Goal: Transaction & Acquisition: Purchase product/service

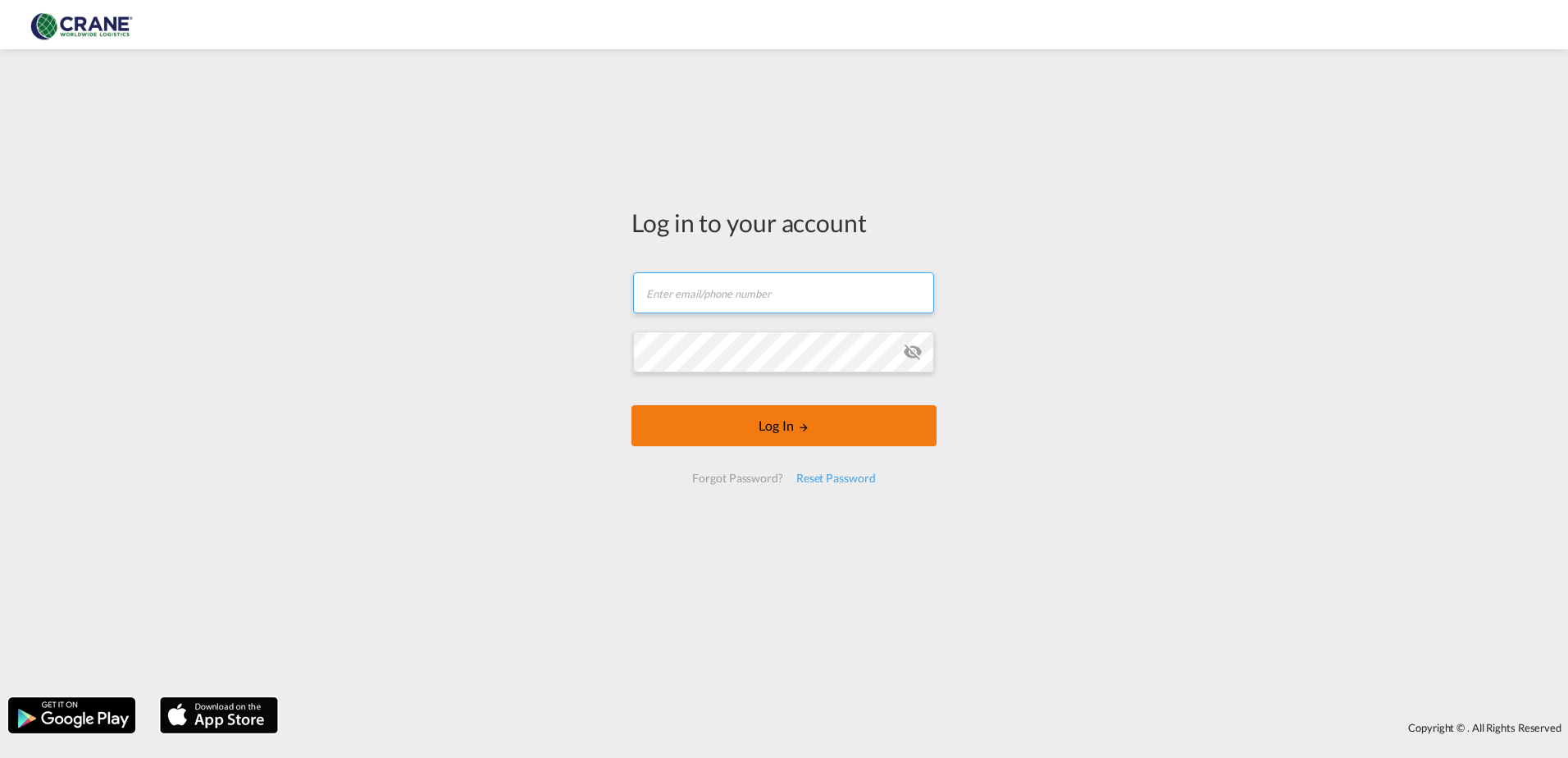
type input "[EMAIL_ADDRESS][PERSON_NAME][DOMAIN_NAME]"
click at [755, 428] on button "Log In" at bounding box center [784, 425] width 305 height 41
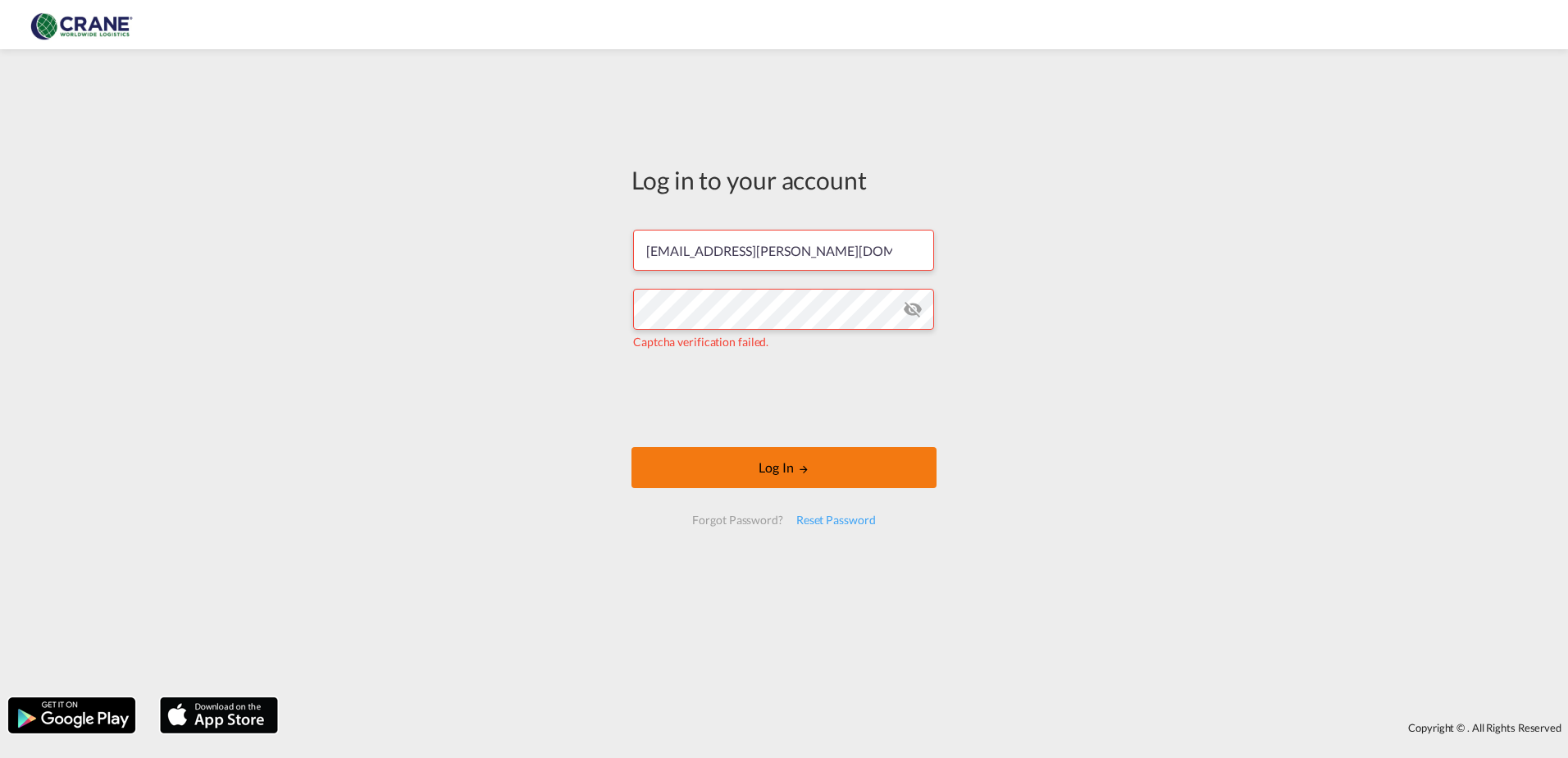
click at [740, 484] on button "Log In" at bounding box center [784, 468] width 305 height 41
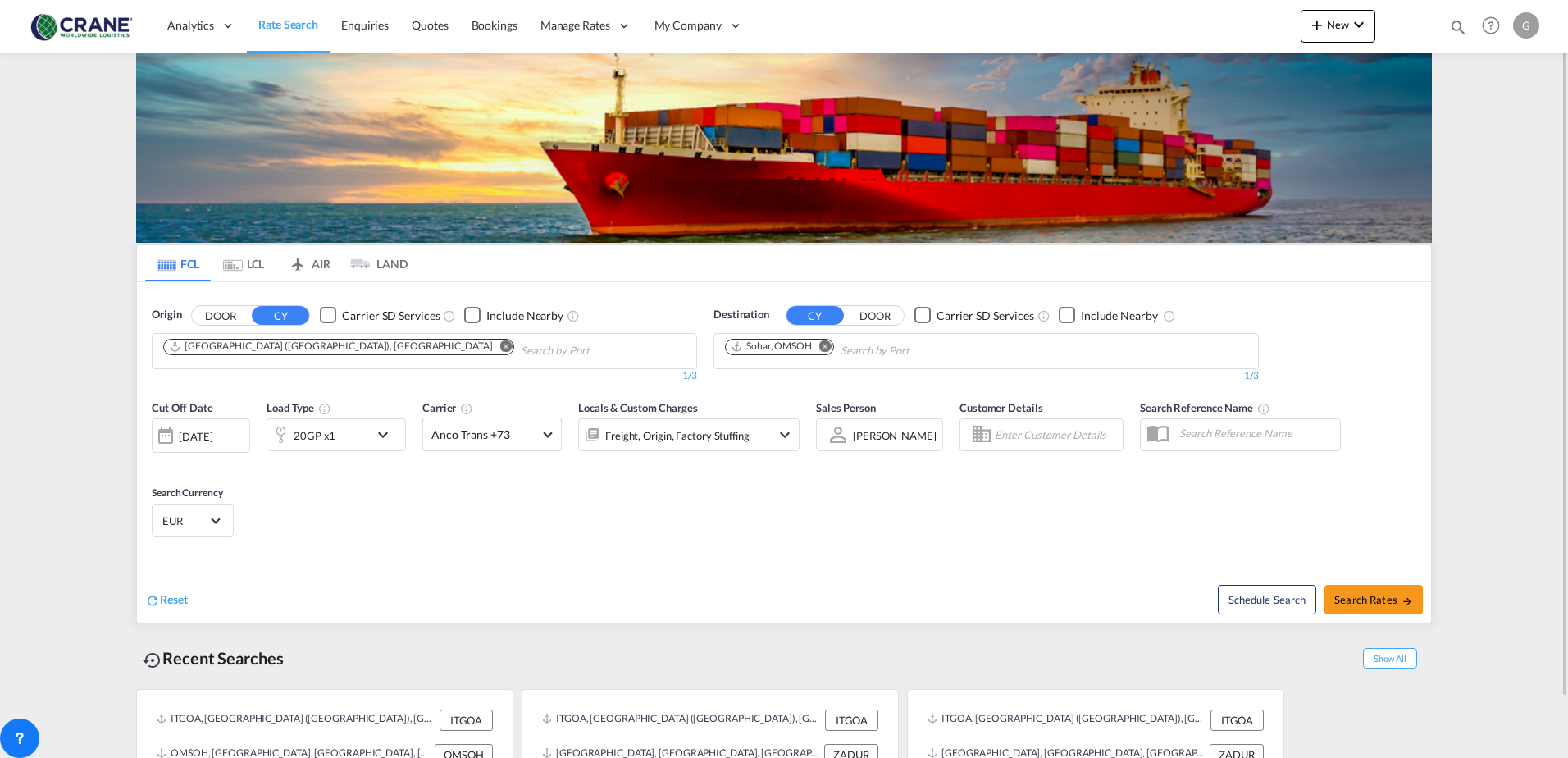
click at [828, 348] on md-icon "Remove" at bounding box center [825, 345] width 12 height 12
click at [808, 350] on body "Analytics Reports Dashboard Rate Search Enquiries Quotes Bookings" at bounding box center [784, 379] width 1568 height 758
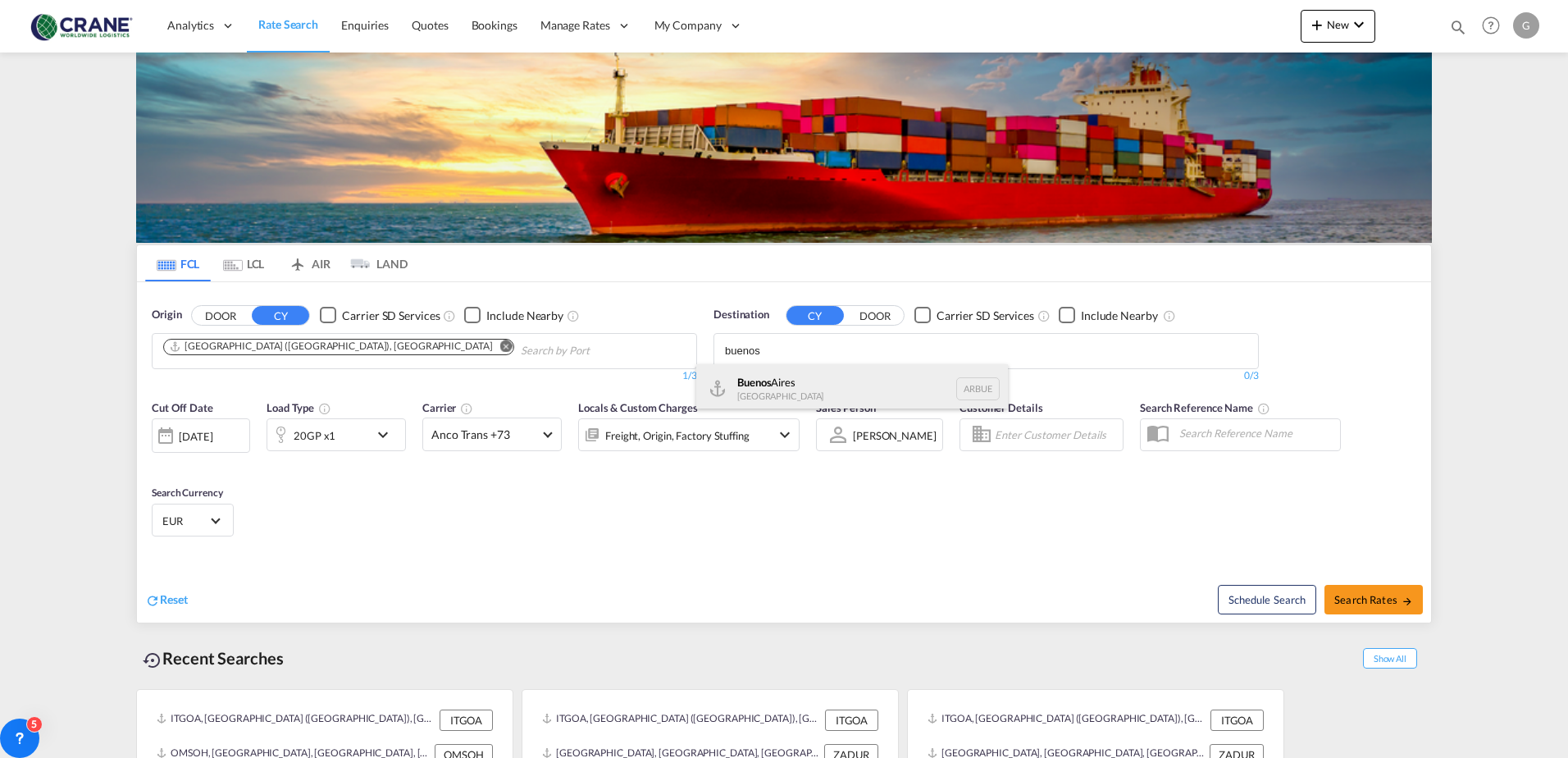
type input "buenos"
click at [782, 384] on div "[GEOGRAPHIC_DATA] [GEOGRAPHIC_DATA] [GEOGRAPHIC_DATA]" at bounding box center [852, 388] width 311 height 49
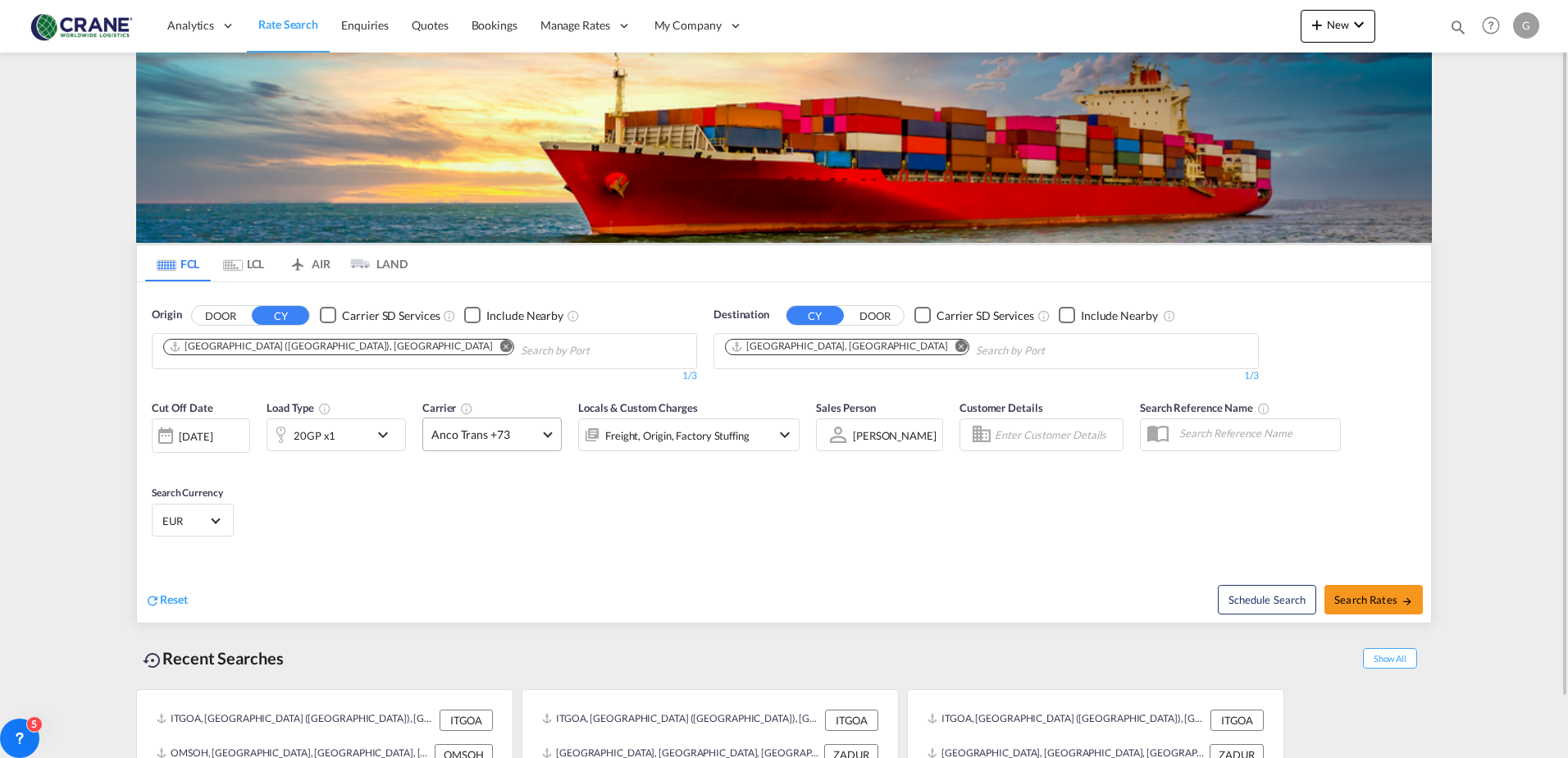
click at [532, 430] on span "Anco Trans +73" at bounding box center [484, 435] width 106 height 17
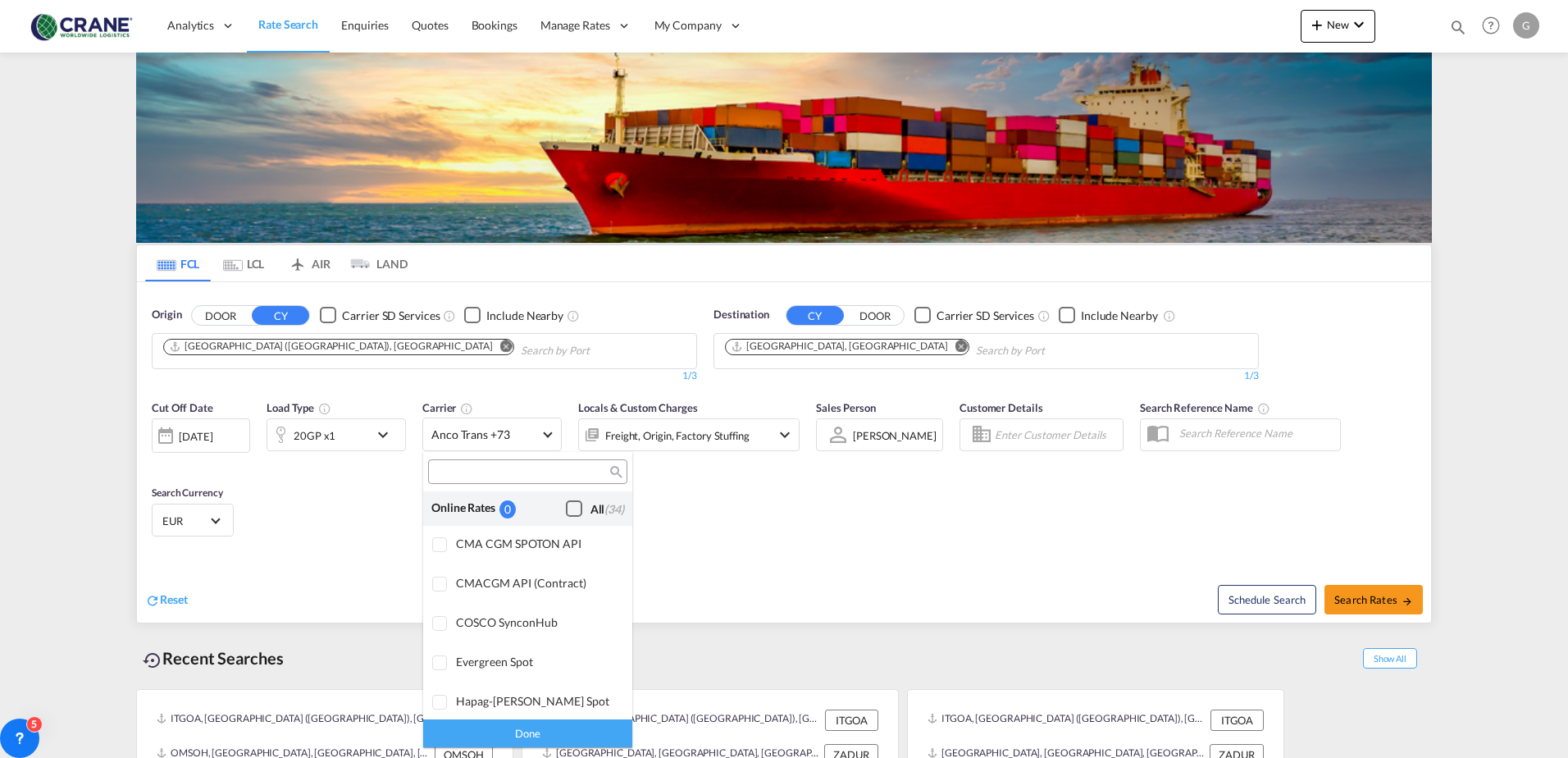
click at [565, 506] on div "Checkbox No Ink" at bounding box center [574, 508] width 17 height 17
click at [500, 731] on div "Done" at bounding box center [528, 733] width 209 height 29
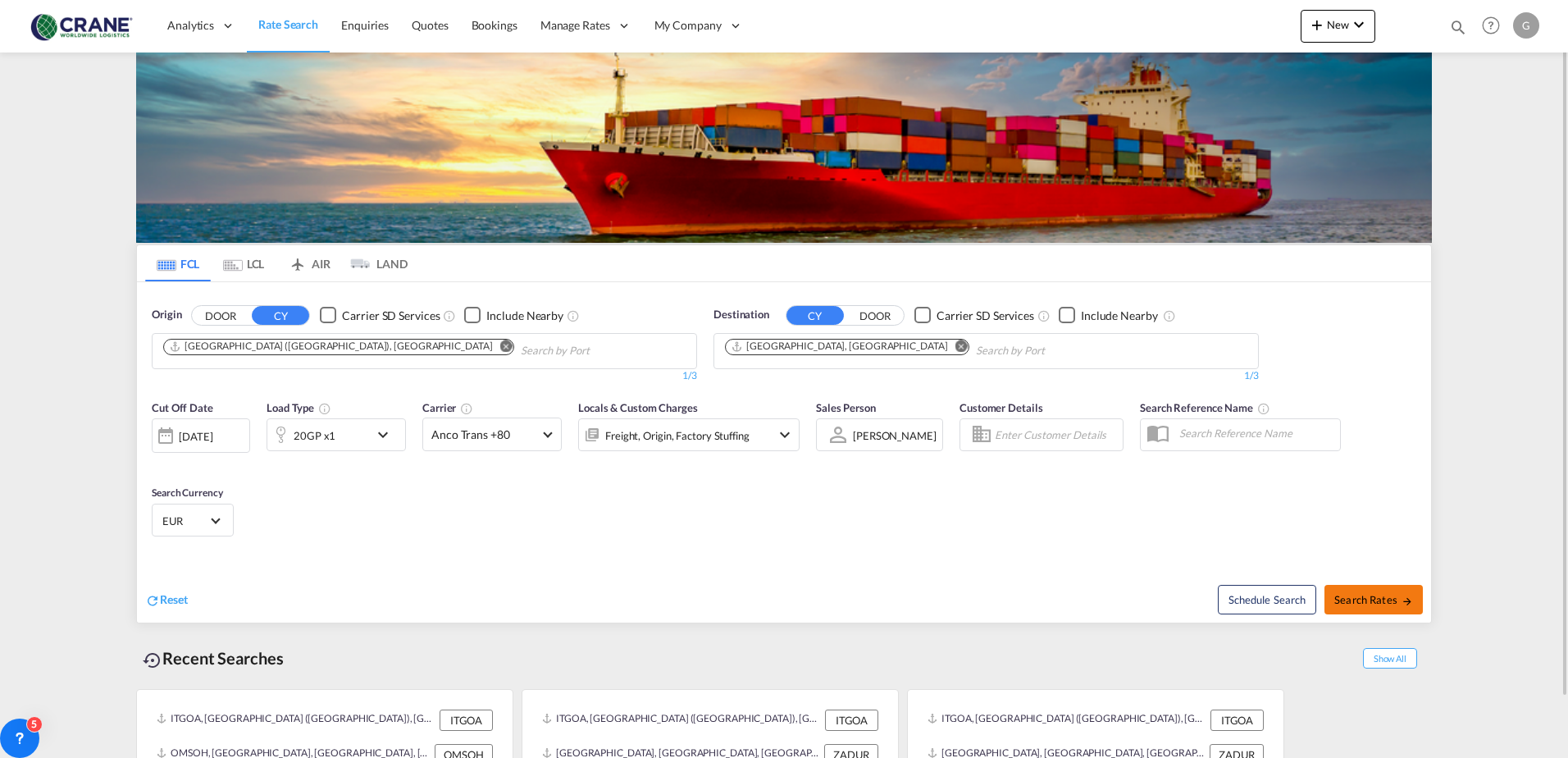
click at [1348, 598] on span "Search Rates" at bounding box center [1373, 600] width 79 height 13
type input "ITGOA to ARBUE / [DATE]"
